Goal: Task Accomplishment & Management: Use online tool/utility

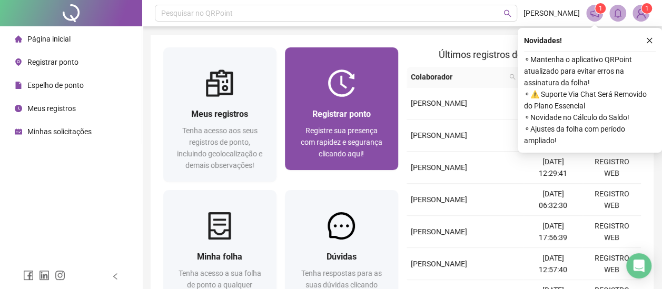
click at [318, 118] on span "Registrar ponto" at bounding box center [341, 114] width 58 height 10
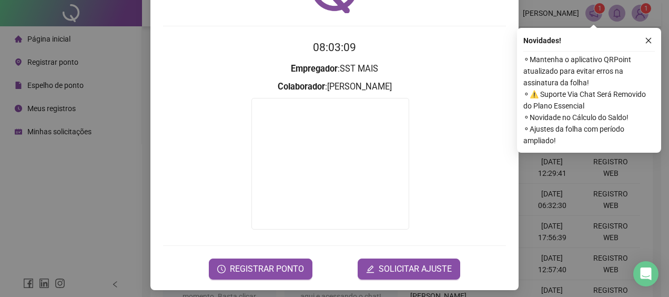
scroll to position [77, 0]
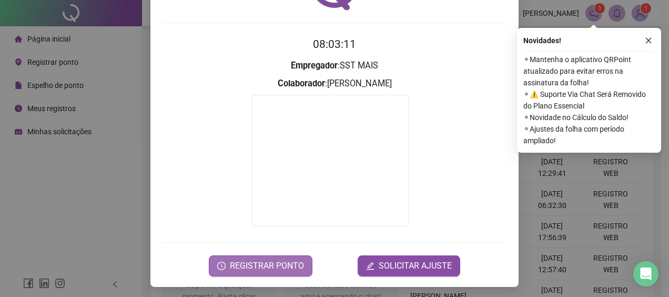
click at [287, 265] on span "REGISTRAR PONTO" at bounding box center [267, 265] width 74 height 13
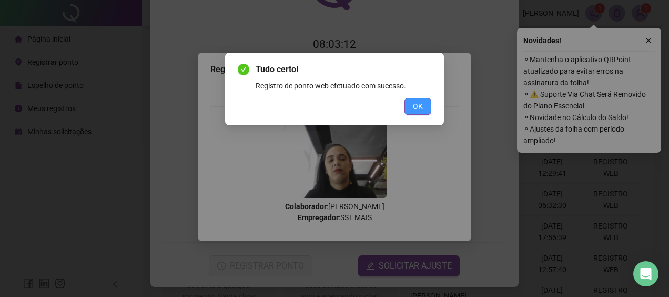
click at [418, 99] on button "OK" at bounding box center [418, 106] width 27 height 17
